Goal: Transaction & Acquisition: Purchase product/service

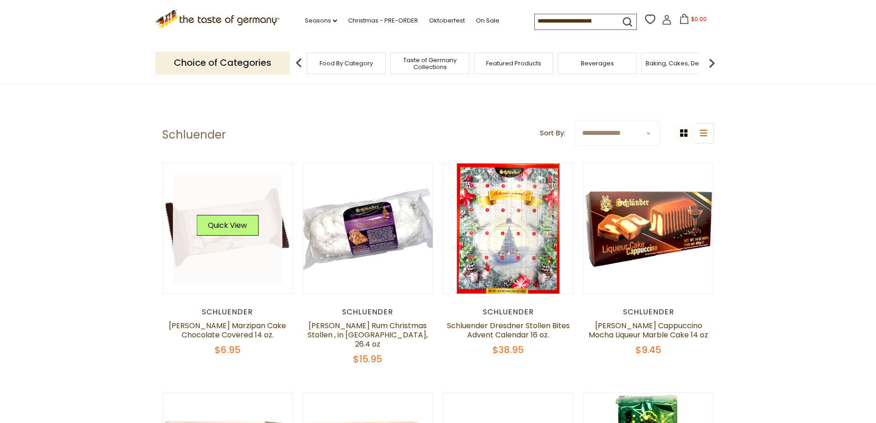
click at [231, 254] on link at bounding box center [227, 228] width 109 height 109
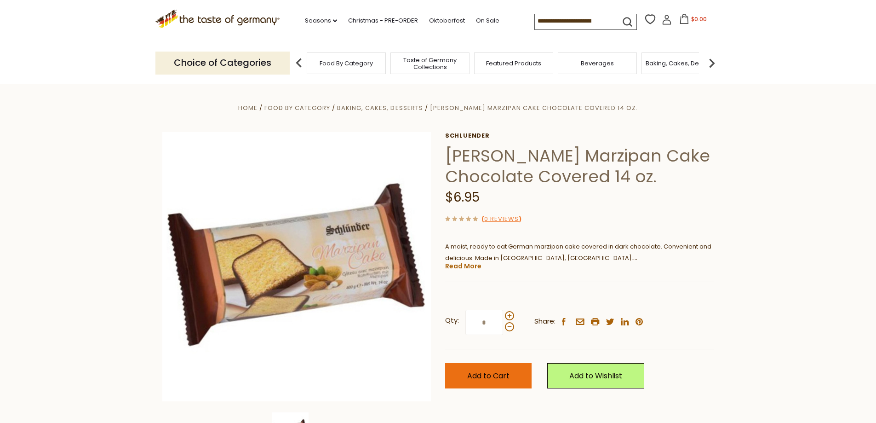
click at [496, 372] on span "Add to Cart" at bounding box center [488, 375] width 42 height 11
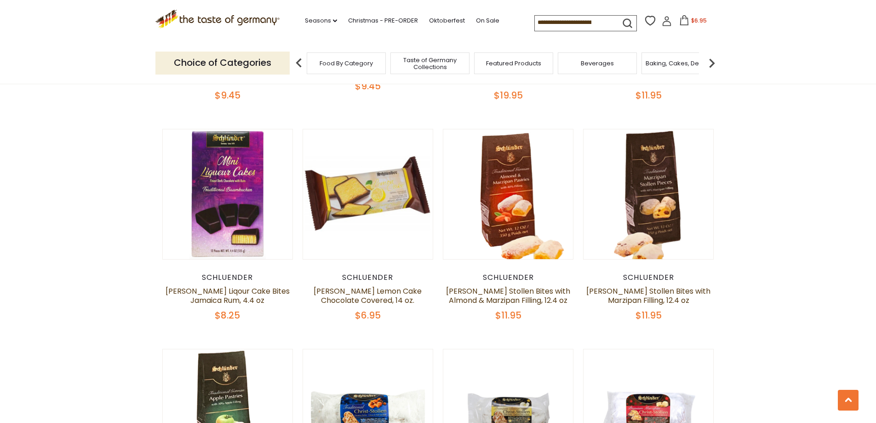
scroll to position [506, 0]
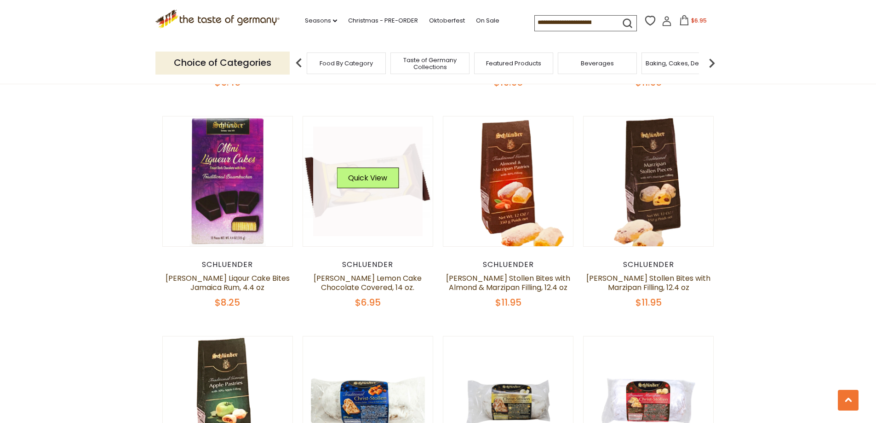
click at [362, 194] on link at bounding box center [367, 181] width 109 height 109
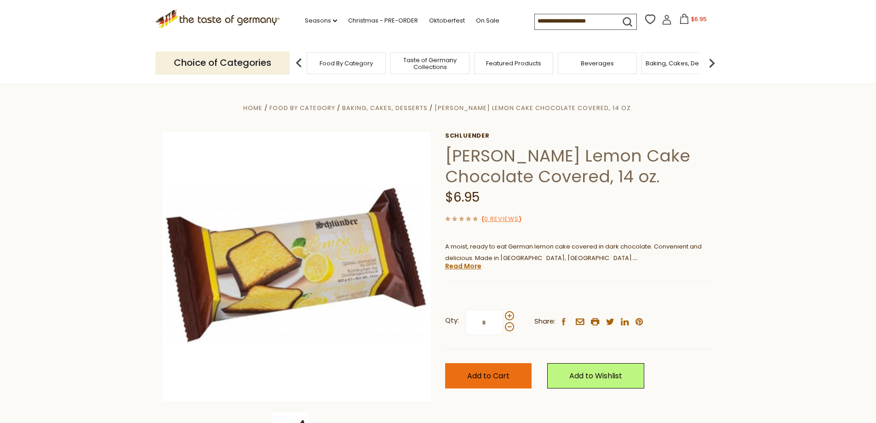
click at [493, 371] on span "Add to Cart" at bounding box center [488, 375] width 42 height 11
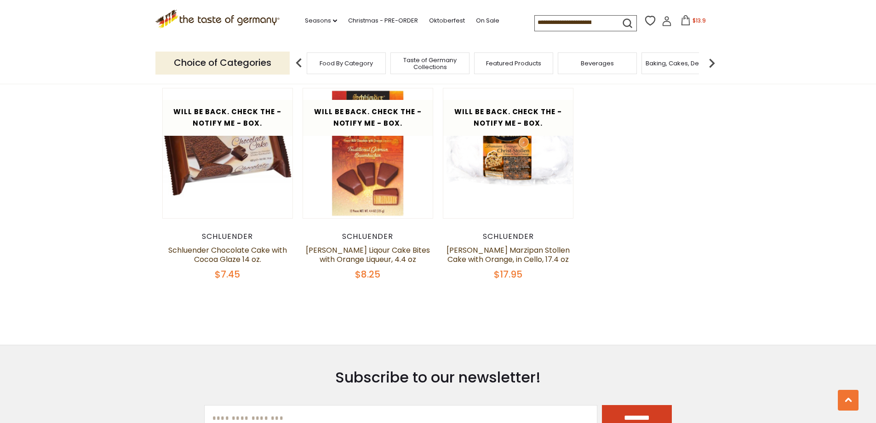
scroll to position [1288, 0]
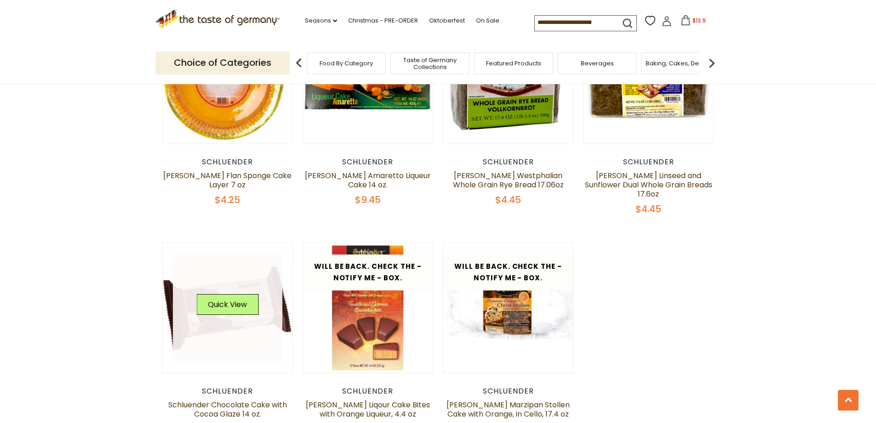
click at [229, 290] on link at bounding box center [227, 307] width 109 height 109
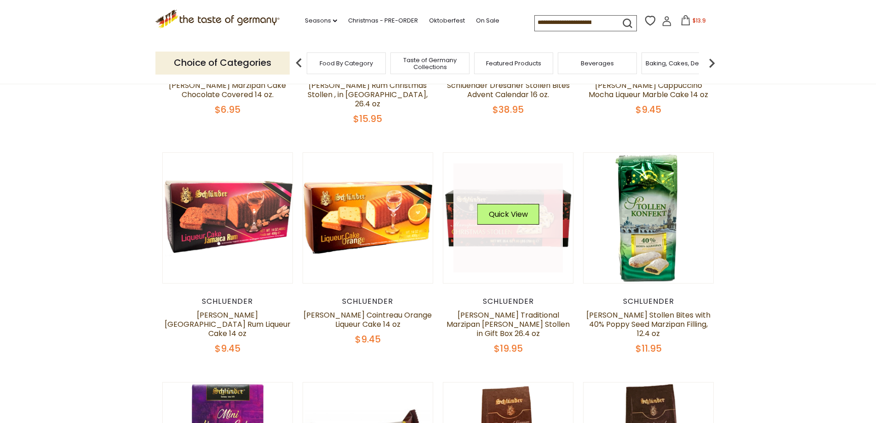
scroll to position [230, 0]
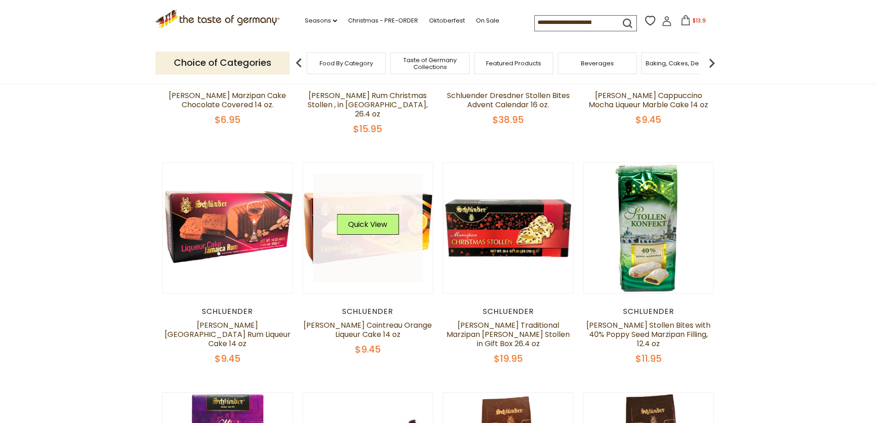
click at [361, 249] on link at bounding box center [367, 227] width 109 height 109
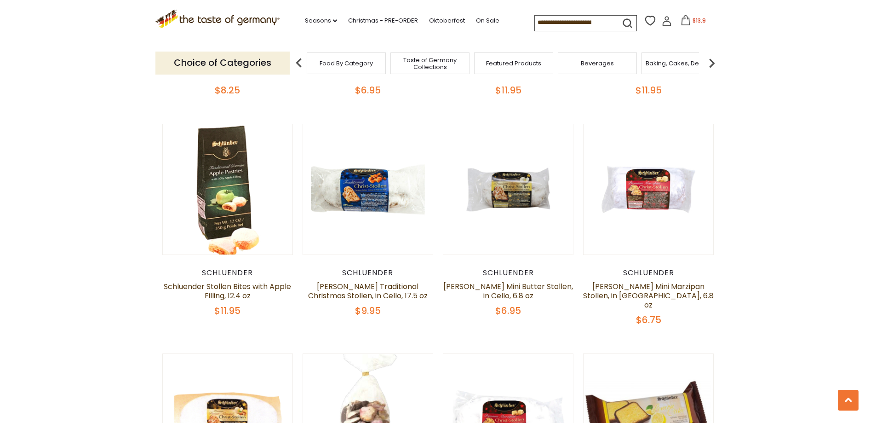
scroll to position [552, 0]
